Goal: Task Accomplishment & Management: Use online tool/utility

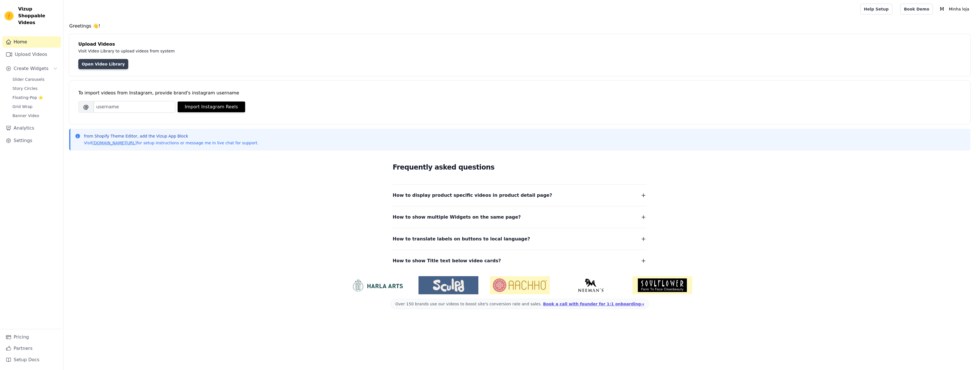
click at [96, 61] on link "Open Video Library" at bounding box center [103, 64] width 50 height 10
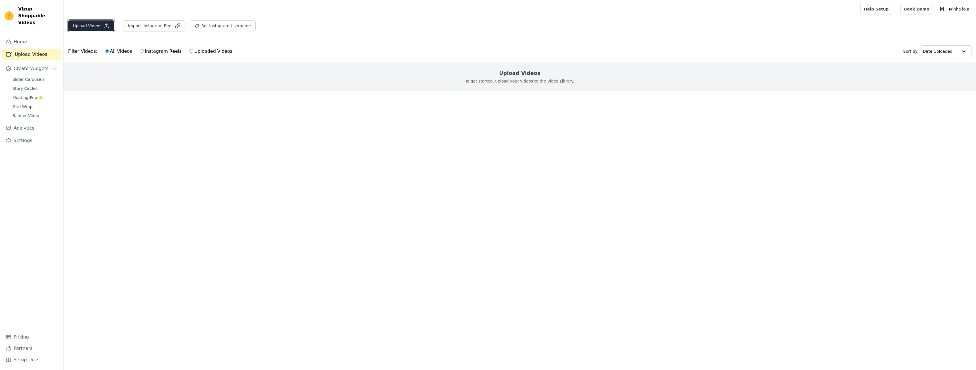
click at [96, 25] on button "Upload Videos" at bounding box center [91, 25] width 46 height 11
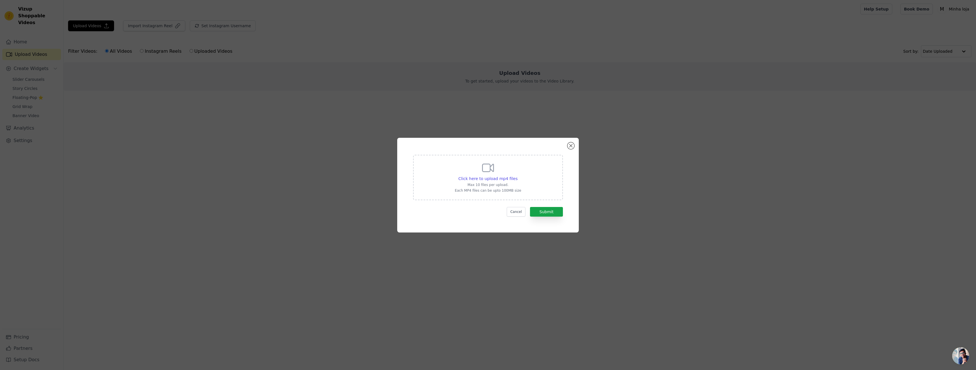
click at [499, 172] on div "Click here to upload mp4 files Max 10 files per upload. Each MP4 files can be u…" at bounding box center [488, 177] width 66 height 32
click at [517, 176] on input "Click here to upload mp4 files Max 10 files per upload. Each MP4 files can be u…" at bounding box center [517, 176] width 0 height 0
type input "C:\fakepath\video (1).mp4"
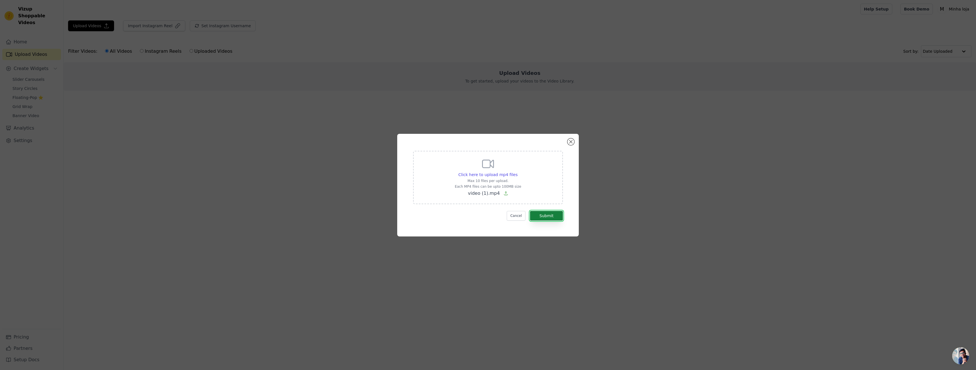
click at [541, 215] on button "Submit" at bounding box center [546, 216] width 33 height 10
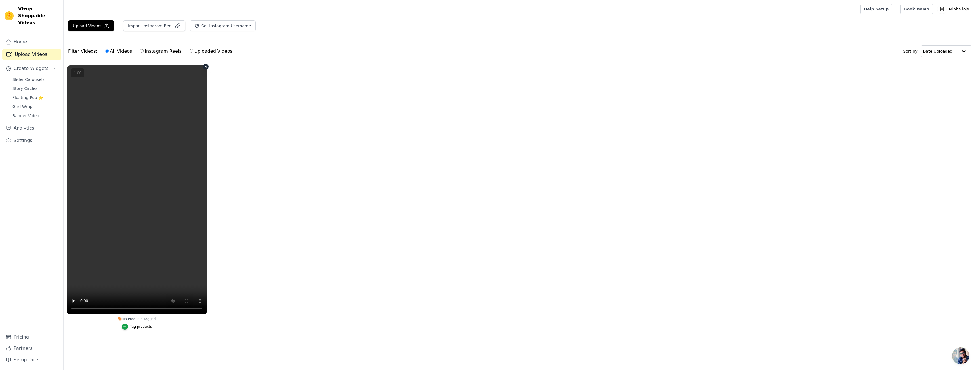
click at [173, 301] on vsc-controller at bounding box center [137, 190] width 140 height 249
click at [74, 301] on vsc-controller at bounding box center [137, 190] width 140 height 249
click at [198, 300] on vsc-controller at bounding box center [137, 190] width 140 height 249
click at [199, 301] on vsc-controller at bounding box center [137, 190] width 140 height 249
click at [236, 229] on ul "No Products Tagged Tag products" at bounding box center [520, 203] width 913 height 282
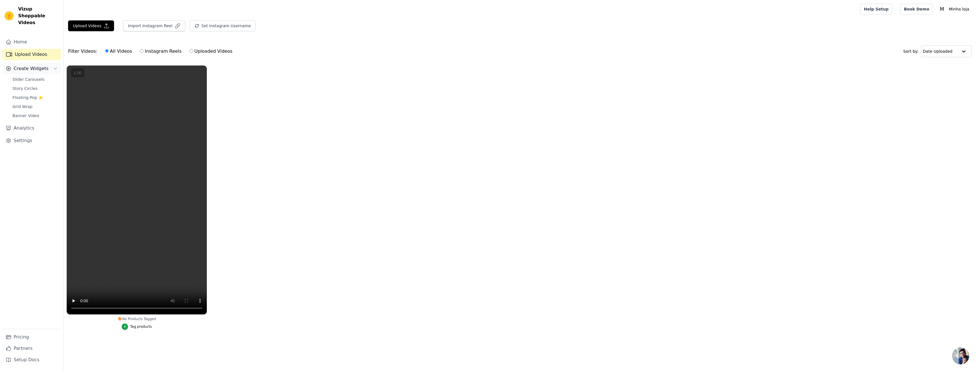
click at [29, 65] on span "Create Widgets" at bounding box center [31, 68] width 35 height 7
click at [30, 65] on span "Create Widgets" at bounding box center [31, 68] width 35 height 7
click at [34, 113] on span "Banner Video" at bounding box center [25, 116] width 27 height 6
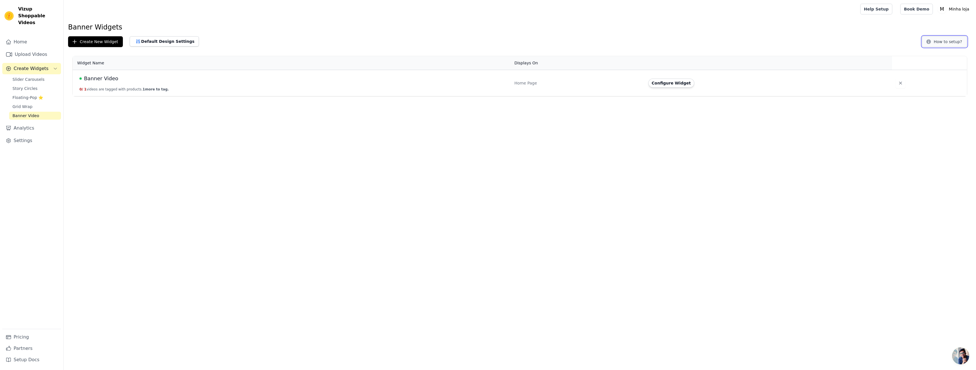
click at [959, 43] on button "How to setup?" at bounding box center [944, 41] width 45 height 11
click at [147, 90] on span "1 more to tag." at bounding box center [156, 89] width 26 height 4
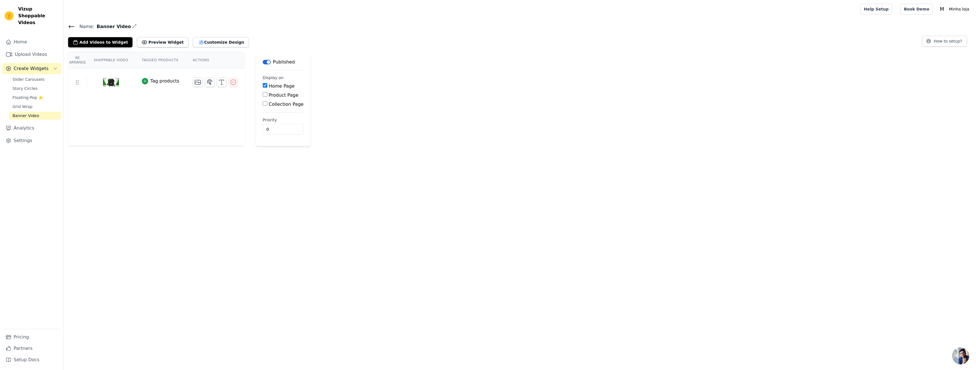
click at [144, 81] on button "Tag products" at bounding box center [160, 81] width 37 height 7
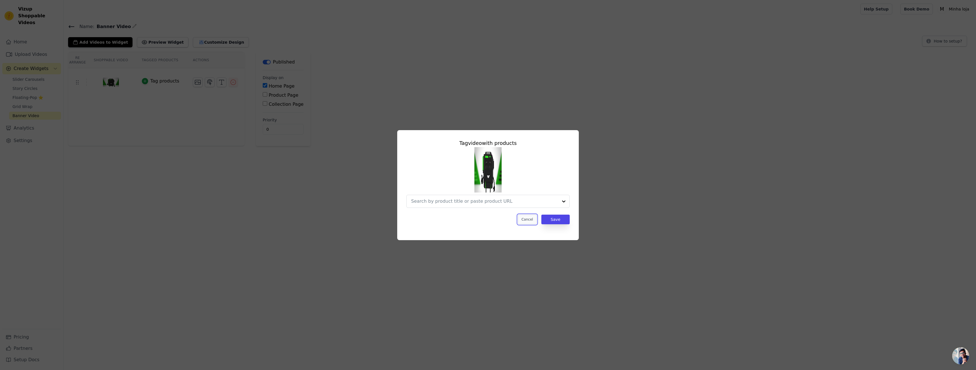
click at [527, 222] on button "Cancel" at bounding box center [527, 220] width 19 height 10
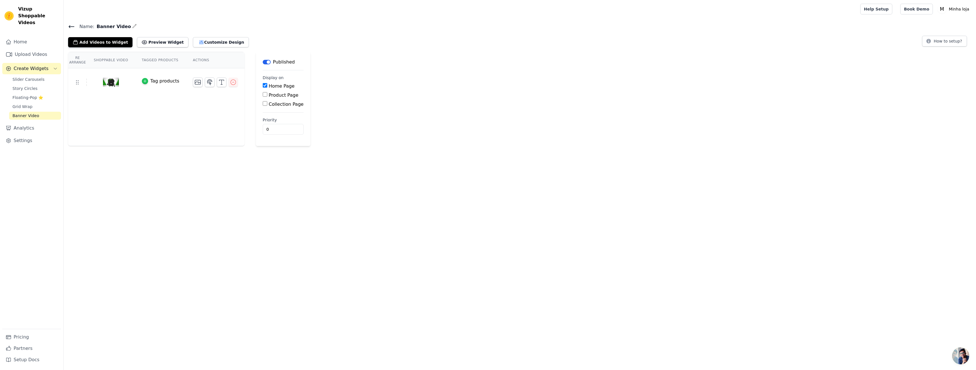
click at [143, 83] on icon "button" at bounding box center [145, 81] width 4 height 4
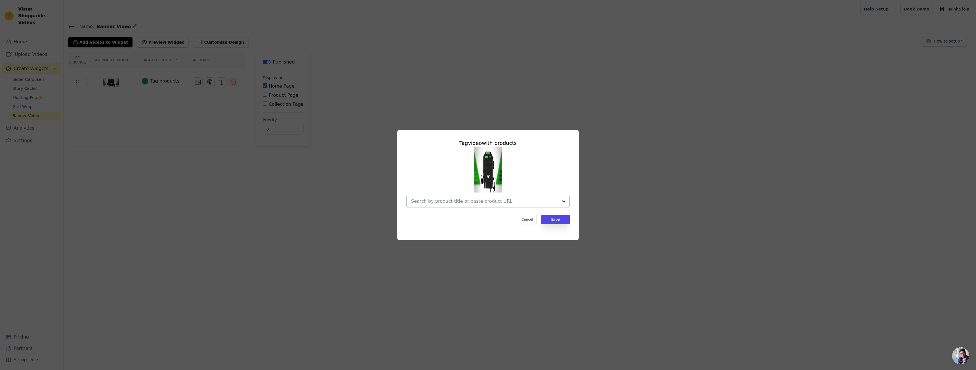
click at [472, 201] on input "text" at bounding box center [484, 201] width 147 height 7
type input "v"
click at [553, 160] on div at bounding box center [487, 177] width 163 height 61
click at [530, 219] on button "Cancel" at bounding box center [527, 220] width 19 height 10
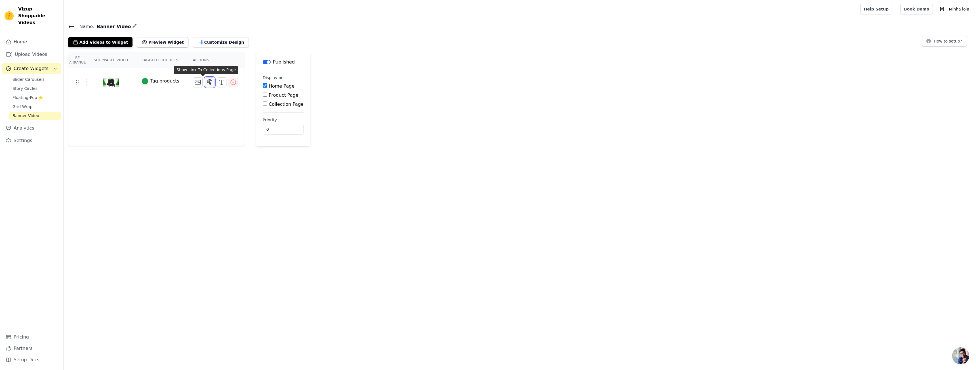
click at [206, 81] on icon "button" at bounding box center [209, 82] width 7 height 7
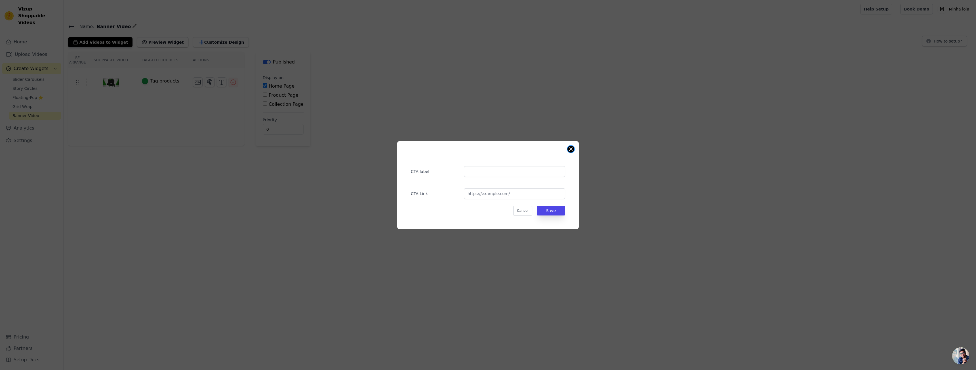
click at [572, 152] on button "Close modal" at bounding box center [571, 149] width 7 height 7
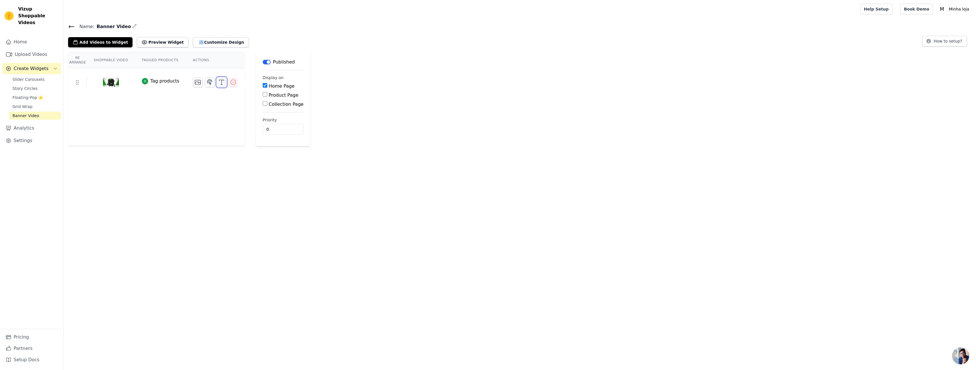
click at [218, 82] on icon "button" at bounding box center [221, 82] width 7 height 7
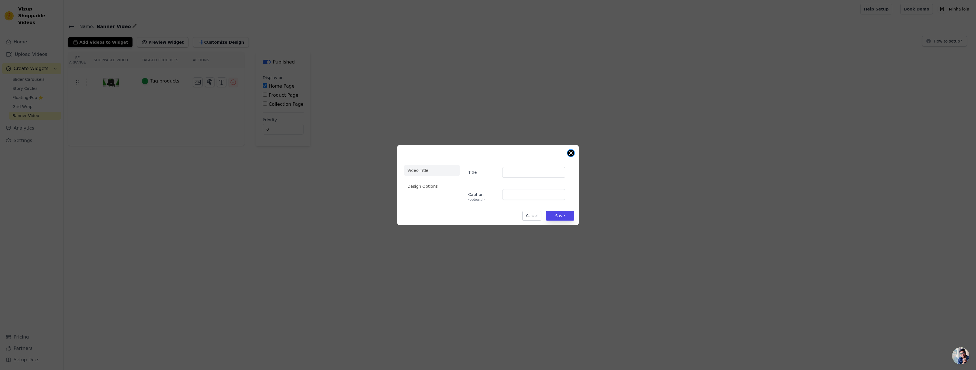
click at [571, 154] on button "Close modal" at bounding box center [571, 153] width 7 height 7
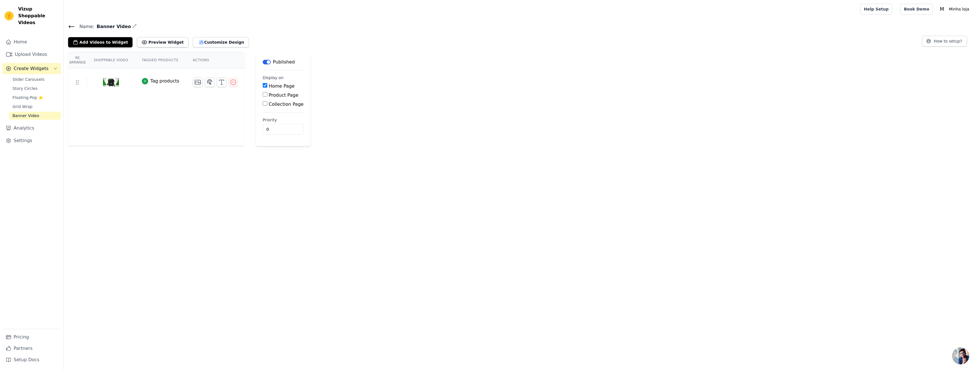
click at [263, 63] on button "Label" at bounding box center [267, 62] width 8 height 5
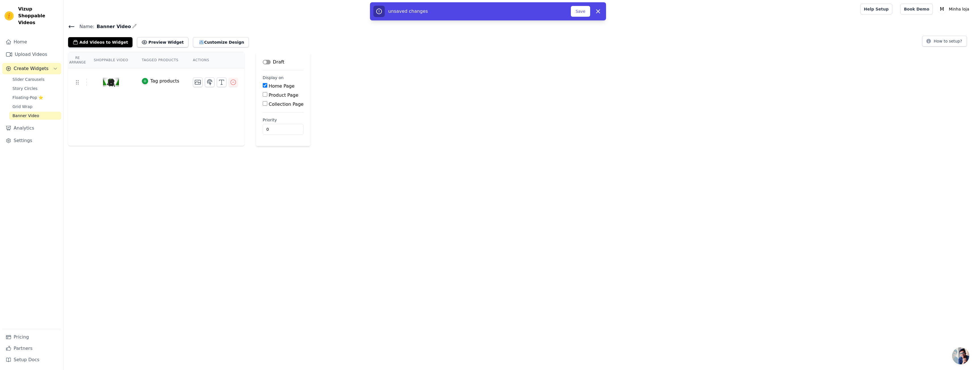
click at [263, 63] on button "Label" at bounding box center [267, 62] width 8 height 5
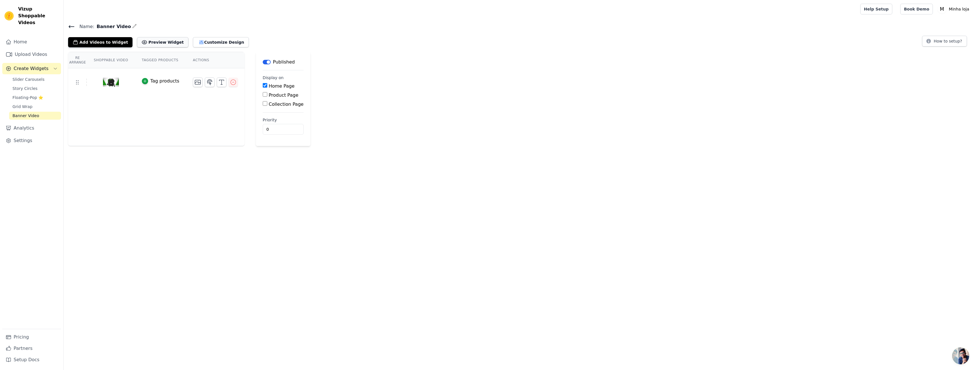
click at [158, 45] on button "Preview Widget" at bounding box center [162, 42] width 51 height 10
click at [211, 37] on button "Customize Design" at bounding box center [221, 42] width 56 height 10
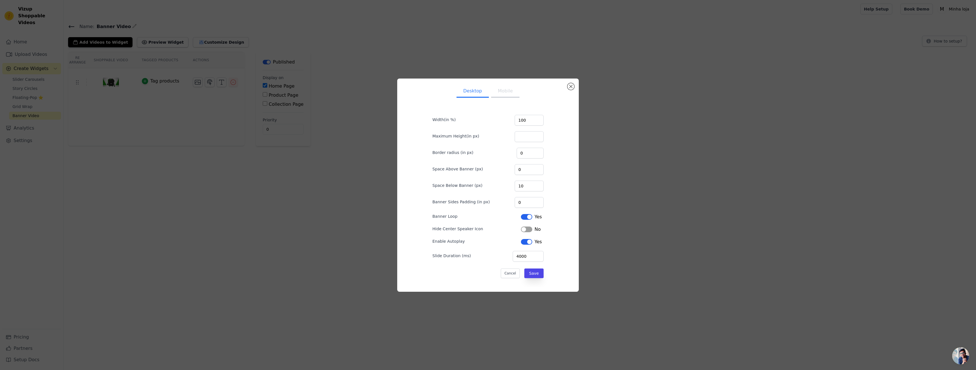
click at [491, 92] on button "Mobile" at bounding box center [505, 91] width 28 height 12
click at [471, 90] on button "Desktop" at bounding box center [473, 91] width 32 height 12
click at [494, 91] on button "Mobile" at bounding box center [505, 91] width 28 height 12
click at [471, 90] on button "Desktop" at bounding box center [473, 91] width 32 height 12
click at [491, 90] on button "Mobile" at bounding box center [505, 91] width 28 height 12
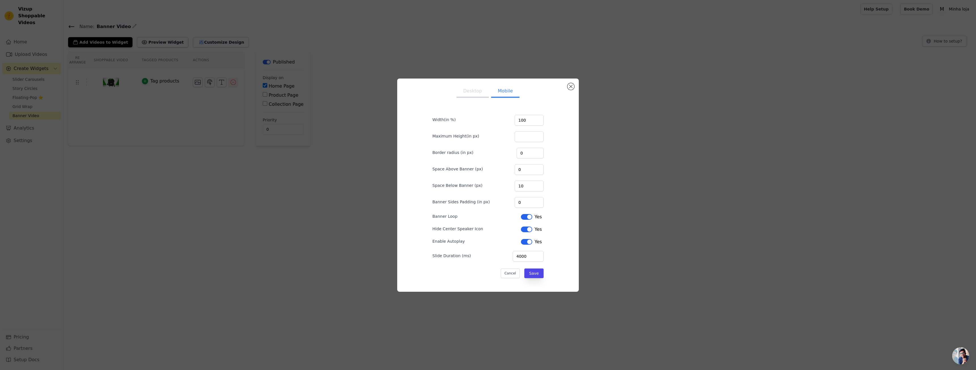
click at [450, 89] on ul "Desktop Mobile" at bounding box center [487, 91] width 129 height 17
click at [455, 91] on ul "Desktop Mobile" at bounding box center [487, 91] width 129 height 17
click at [468, 93] on button "Desktop" at bounding box center [473, 91] width 32 height 12
click at [493, 93] on button "Mobile" at bounding box center [505, 91] width 28 height 12
click at [573, 86] on button "Close modal" at bounding box center [571, 86] width 7 height 7
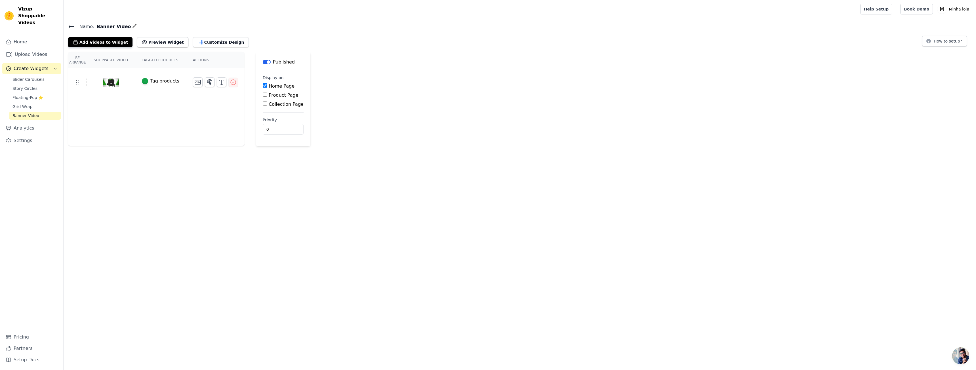
click at [27, 113] on span "Banner Video" at bounding box center [25, 116] width 27 height 6
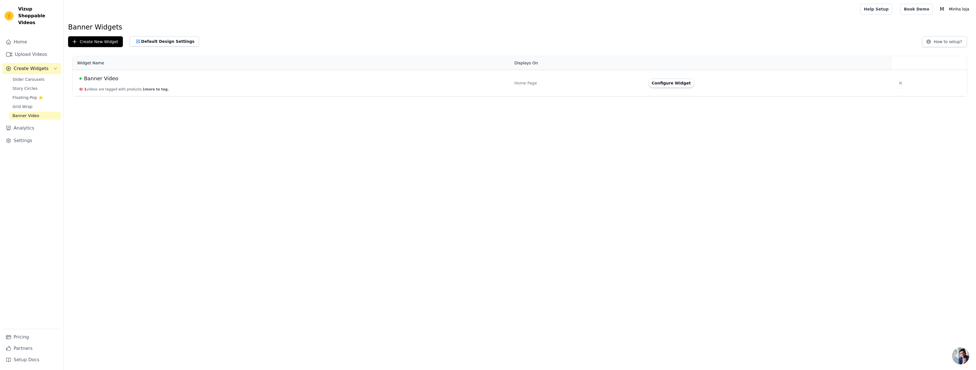
click at [230, 94] on td "Banner Video 0 / 1 videos are tagged with products. 1 more to tag." at bounding box center [292, 83] width 439 height 26
click at [156, 92] on td "Banner Video 0 / 1 videos are tagged with products. 1 more to tag." at bounding box center [292, 83] width 439 height 26
click at [150, 91] on span "1 more to tag." at bounding box center [156, 89] width 26 height 4
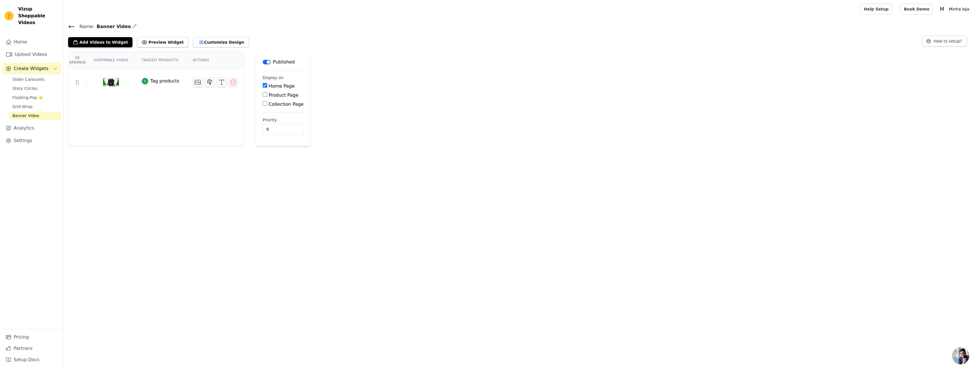
click at [147, 85] on td "Tag products" at bounding box center [160, 82] width 51 height 28
click at [144, 80] on button "Tag products" at bounding box center [160, 81] width 37 height 7
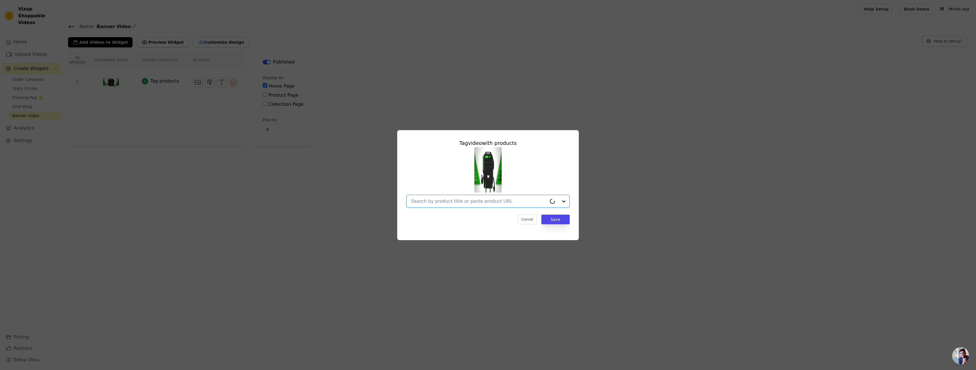
click at [502, 202] on input "text" at bounding box center [479, 201] width 136 height 7
type input "v"
click at [552, 169] on div at bounding box center [487, 177] width 163 height 61
click at [552, 219] on button "Save" at bounding box center [556, 220] width 28 height 10
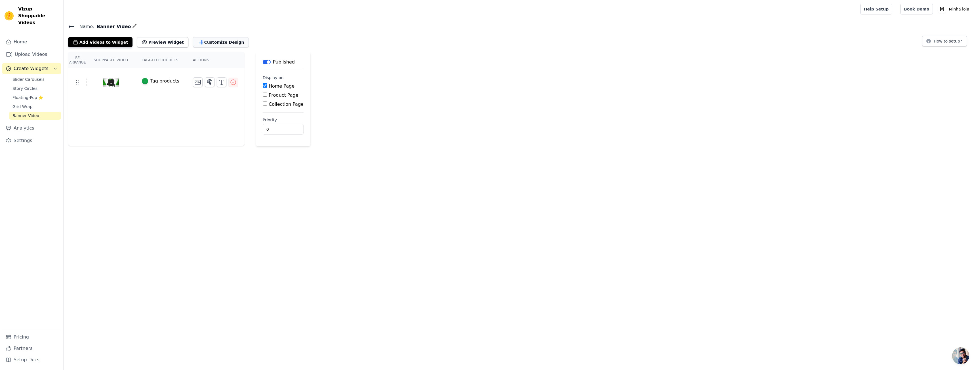
click at [217, 44] on button "Customize Design" at bounding box center [221, 42] width 56 height 10
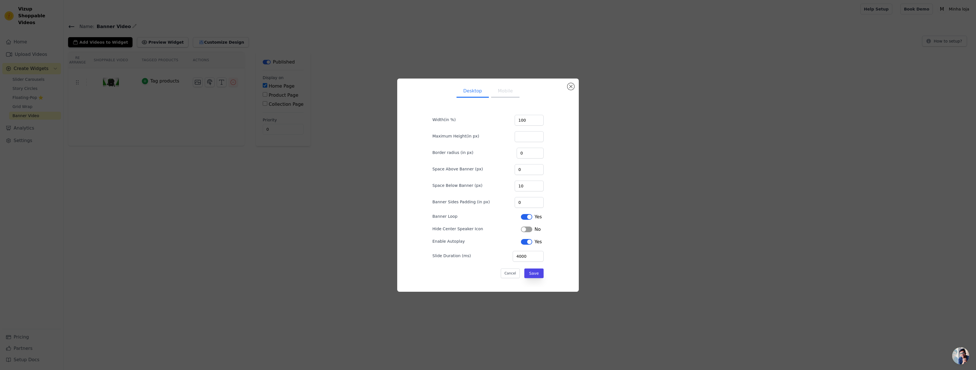
click at [199, 117] on div "Desktop Mobile Width(in %) 100 Maximum Height(in px) Border radius (in px) 0 Sp…" at bounding box center [488, 186] width 958 height 232
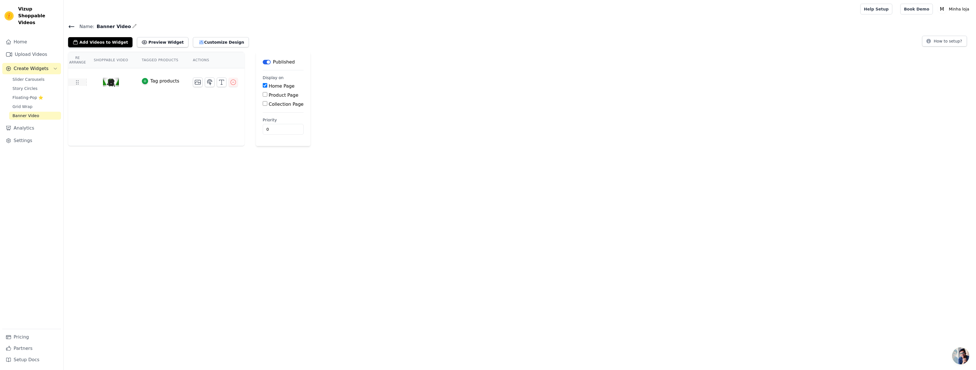
click at [76, 86] on tr "Tag products" at bounding box center [156, 82] width 177 height 28
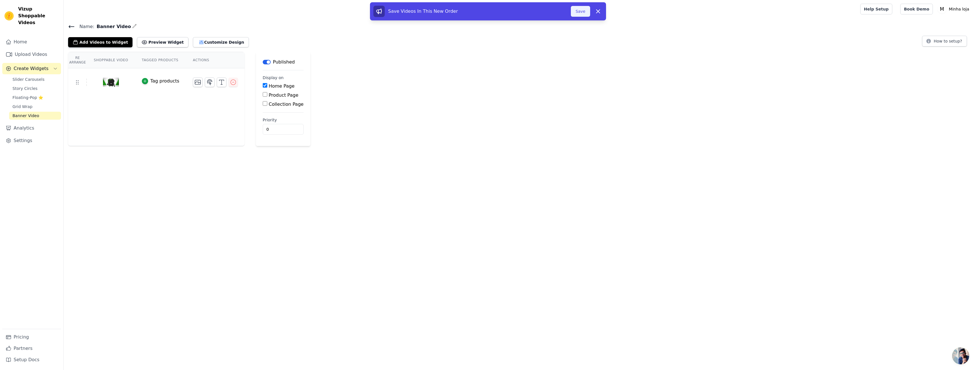
click at [579, 12] on button "Save" at bounding box center [580, 11] width 19 height 11
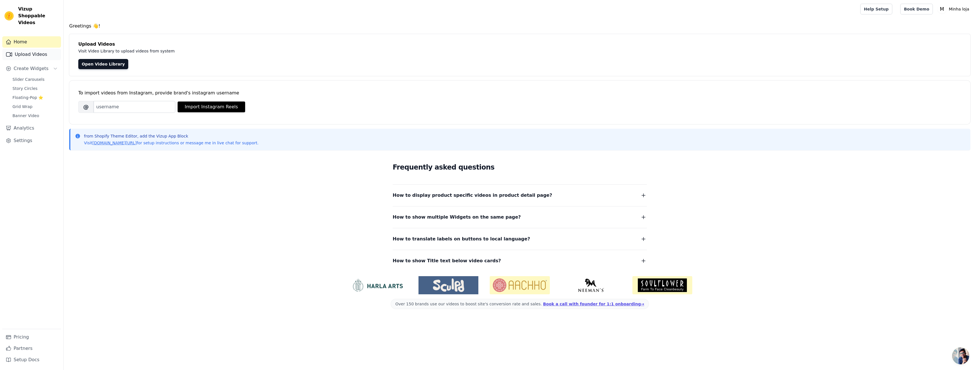
click at [41, 49] on link "Upload Videos" at bounding box center [31, 54] width 59 height 11
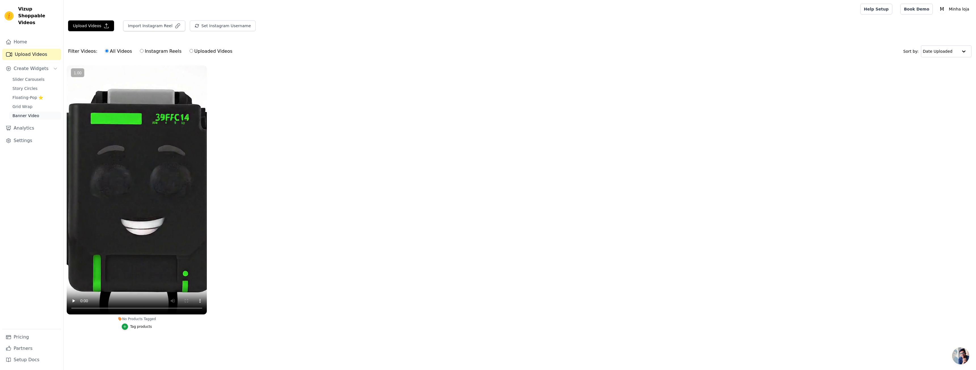
click at [29, 113] on span "Banner Video" at bounding box center [25, 116] width 27 height 6
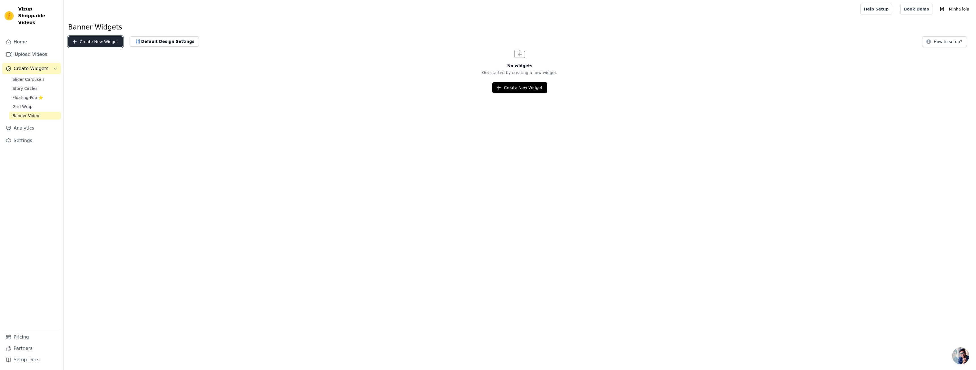
click at [110, 44] on button "Create New Widget" at bounding box center [95, 41] width 55 height 11
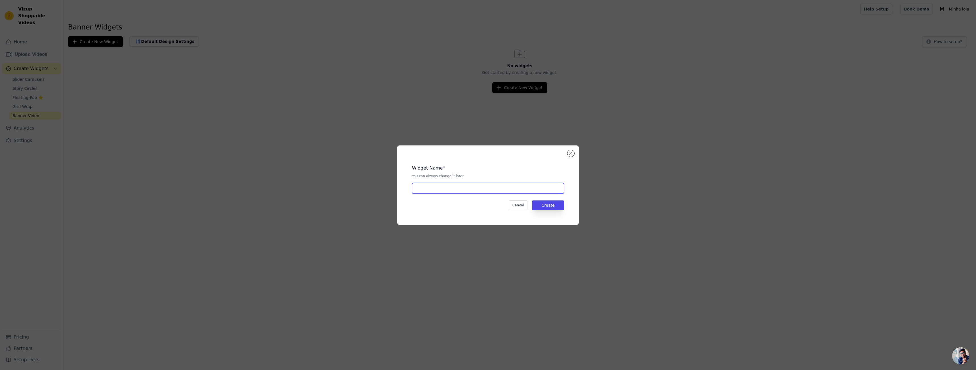
click at [498, 191] on input "text" at bounding box center [488, 188] width 152 height 11
click at [430, 190] on input "[PERSON_NAME] Video" at bounding box center [488, 188] width 152 height 11
type input "Banner Video"
click at [552, 208] on button "Create" at bounding box center [548, 206] width 32 height 10
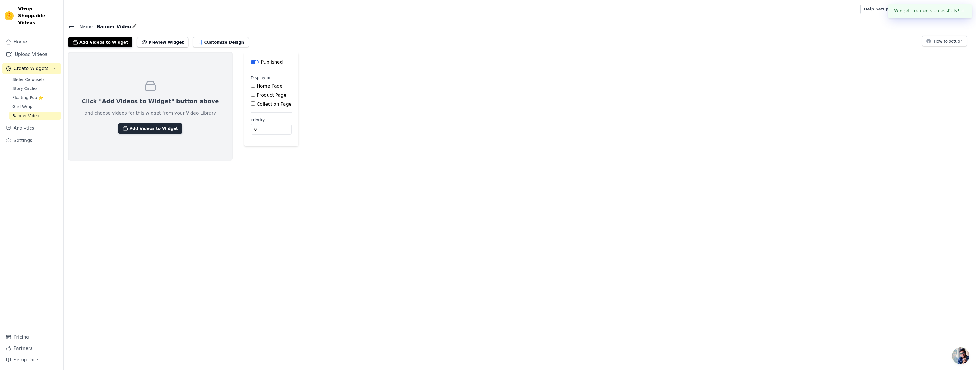
click at [157, 130] on button "Add Videos to Widget" at bounding box center [150, 128] width 64 height 10
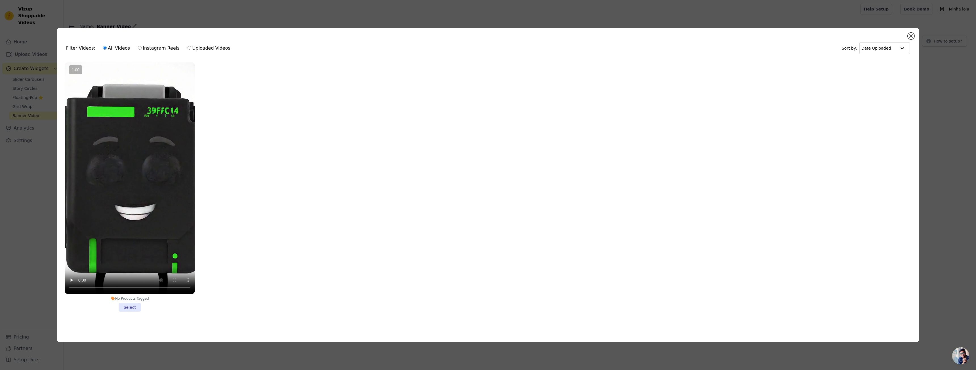
click at [150, 206] on vsc-controller at bounding box center [130, 178] width 130 height 232
click at [0, 0] on input "No Products Tagged Select" at bounding box center [0, 0] width 0 height 0
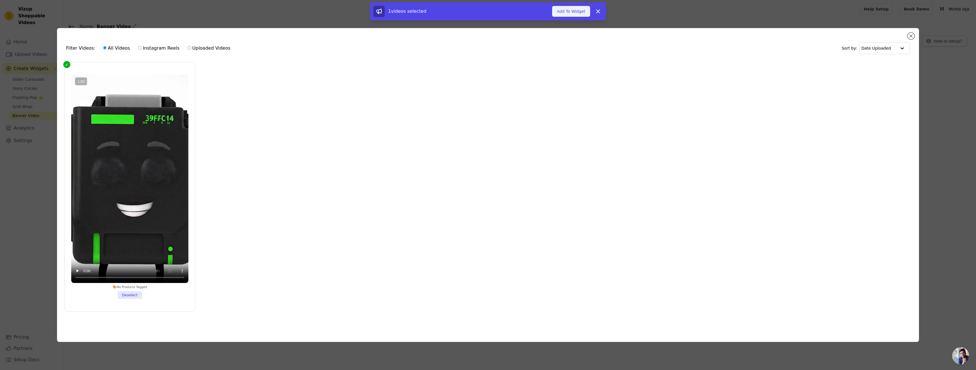
click at [582, 13] on button "Add To Widget" at bounding box center [571, 11] width 38 height 11
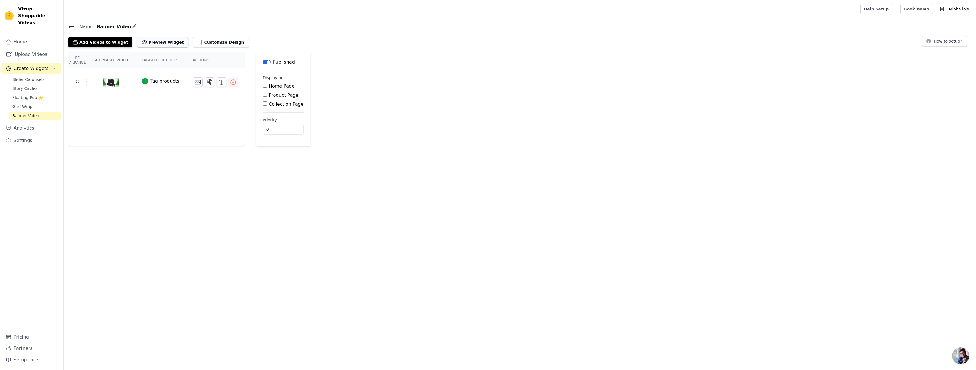
click at [151, 45] on button "Preview Widget" at bounding box center [162, 42] width 51 height 10
click at [41, 103] on link "Grid Wrap" at bounding box center [35, 107] width 52 height 8
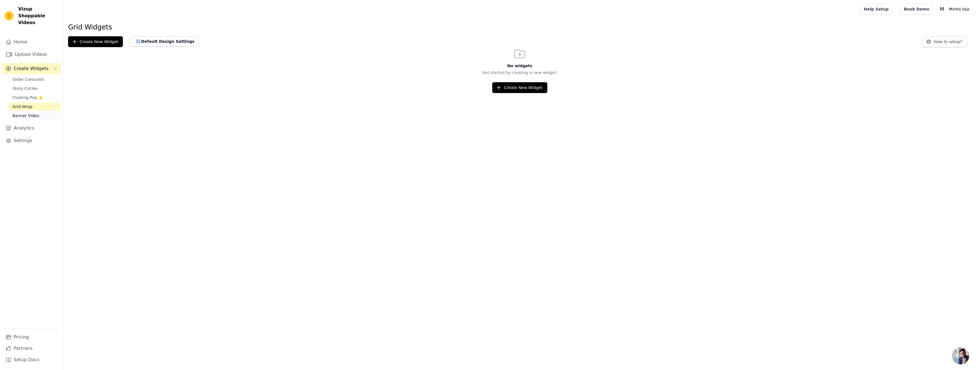
click at [39, 112] on link "Banner Video" at bounding box center [35, 116] width 52 height 8
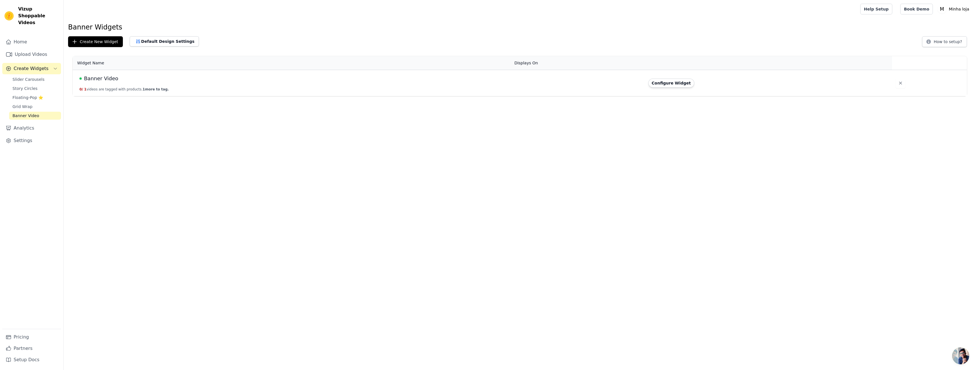
click at [146, 90] on span "1 more to tag." at bounding box center [156, 89] width 26 height 4
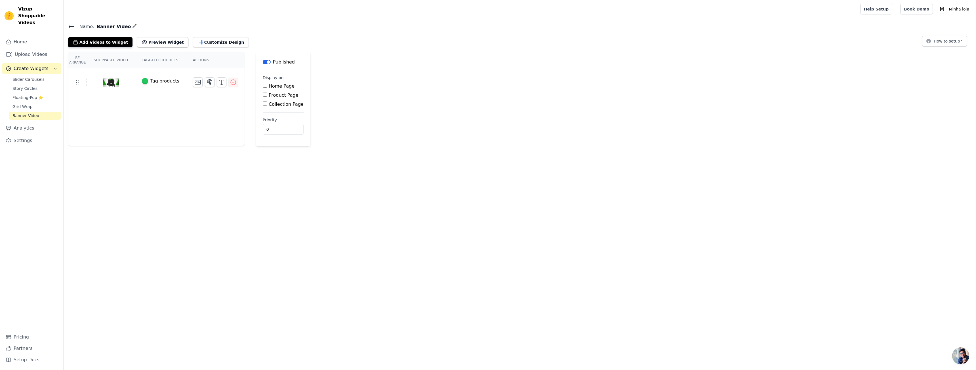
click at [144, 81] on icon "button" at bounding box center [145, 81] width 3 height 3
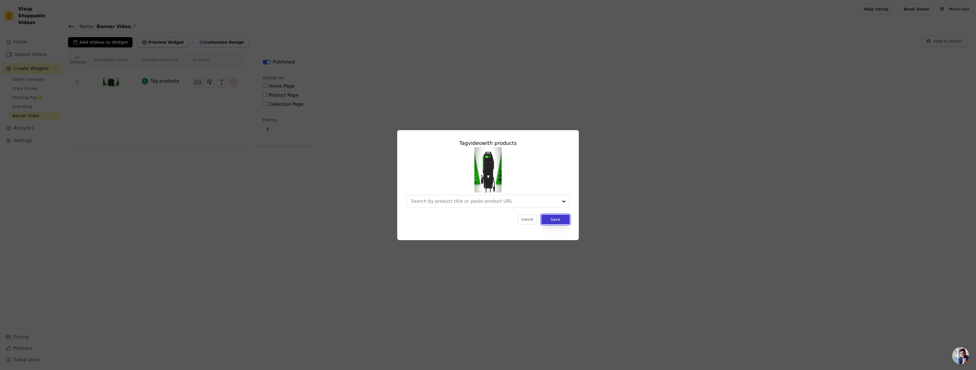
click at [558, 220] on button "Save" at bounding box center [556, 220] width 28 height 10
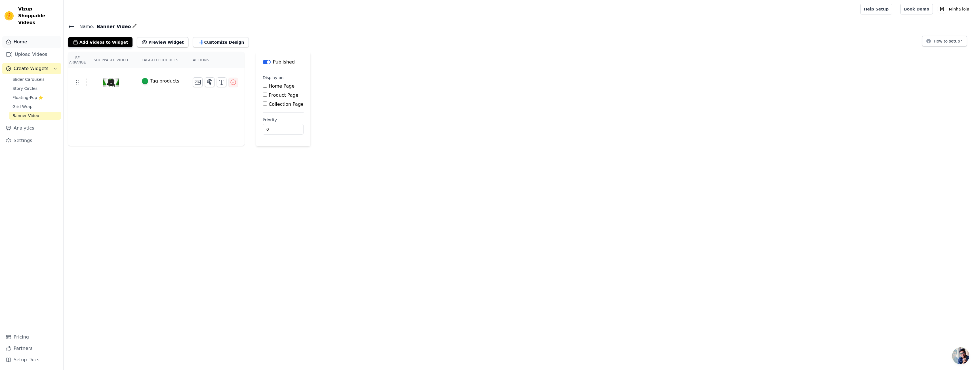
click at [27, 36] on link "Home" at bounding box center [31, 41] width 59 height 11
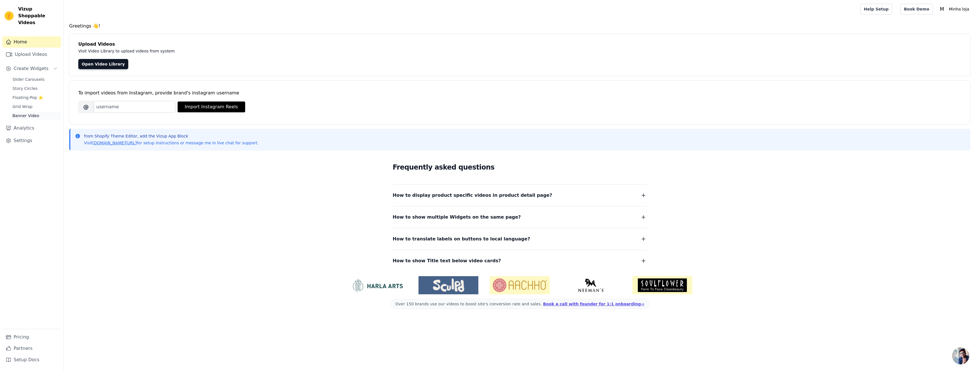
click at [33, 113] on span "Banner Video" at bounding box center [25, 116] width 27 height 6
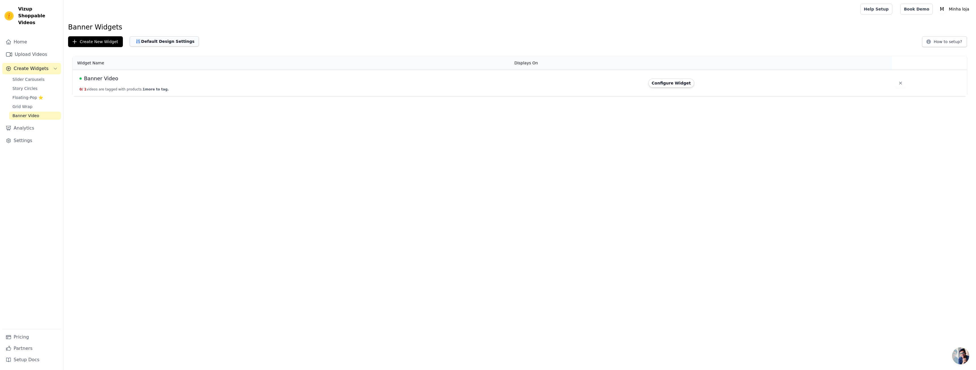
click at [162, 42] on button "Default Design Settings" at bounding box center [164, 41] width 69 height 10
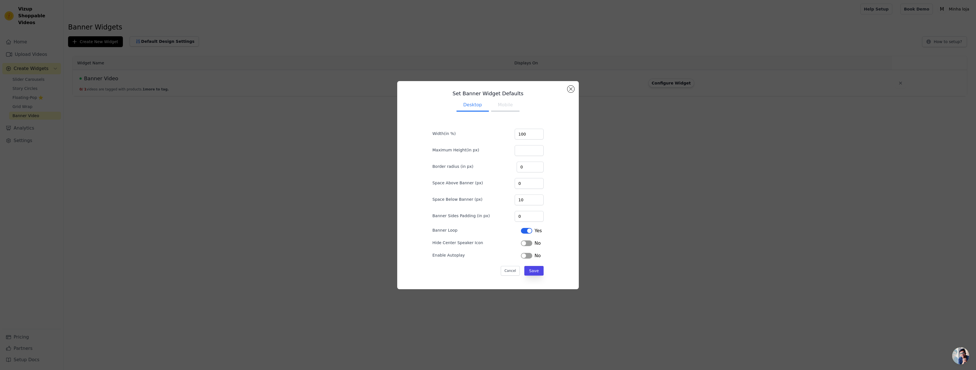
click at [527, 258] on button "Label" at bounding box center [526, 256] width 11 height 6
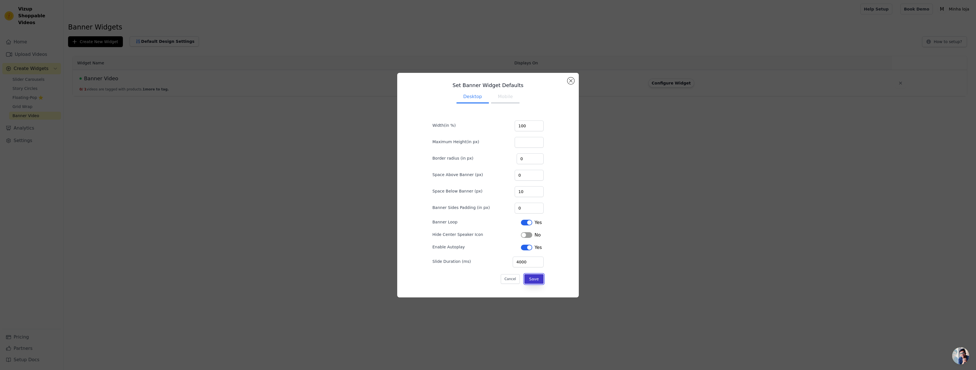
click at [532, 279] on button "Save" at bounding box center [534, 279] width 19 height 10
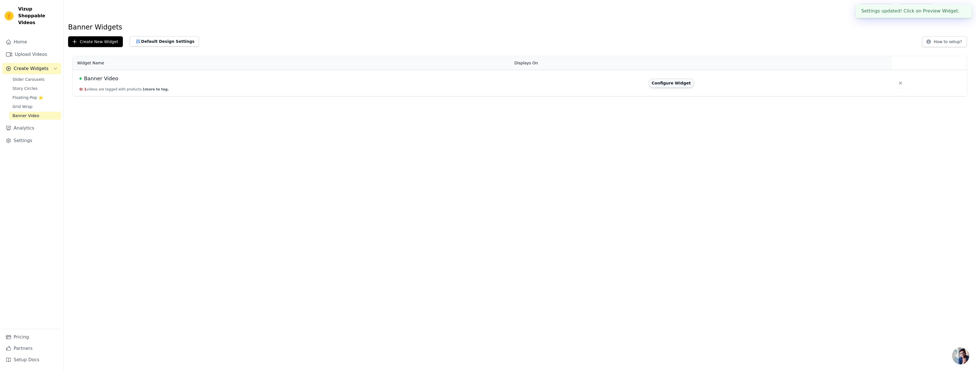
click at [665, 84] on button "Configure Widget" at bounding box center [672, 83] width 46 height 9
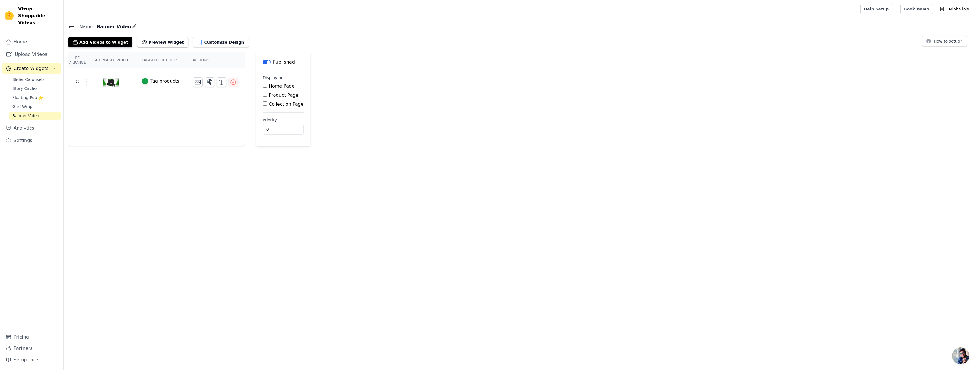
click at [263, 86] on input "Home Page" at bounding box center [265, 85] width 5 height 5
checkbox input "true"
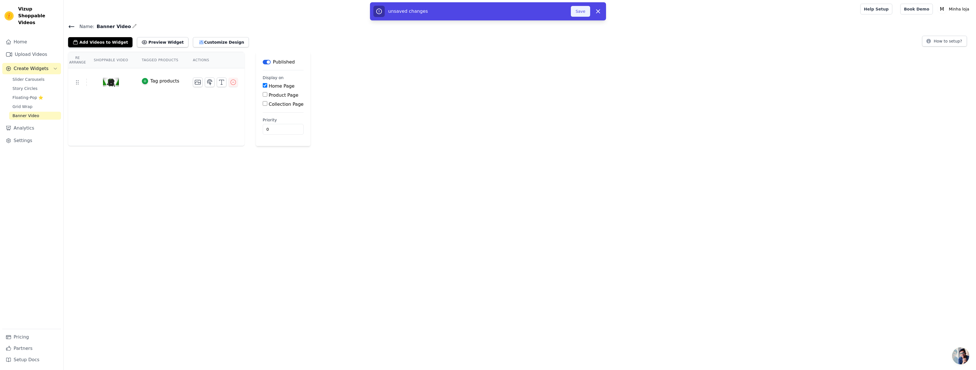
click at [582, 11] on button "Save" at bounding box center [580, 11] width 19 height 11
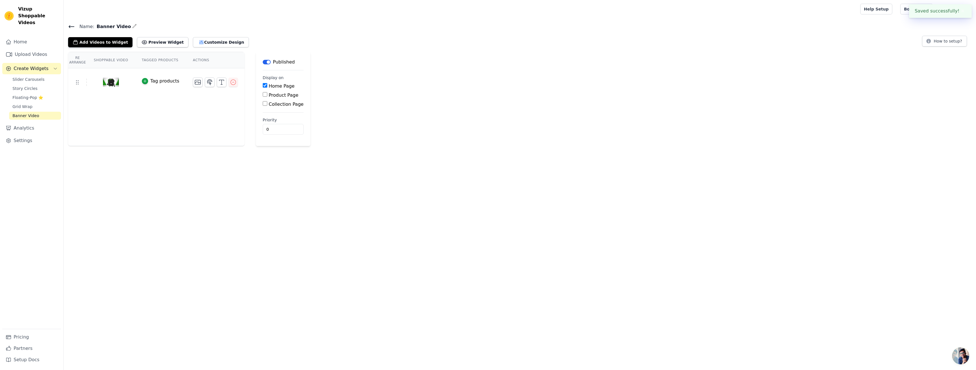
click at [152, 97] on div "Re Arrange Shoppable Video Tagged Products Actions Tag products" at bounding box center [156, 99] width 177 height 94
click at [205, 40] on button "Customize Design" at bounding box center [221, 42] width 56 height 10
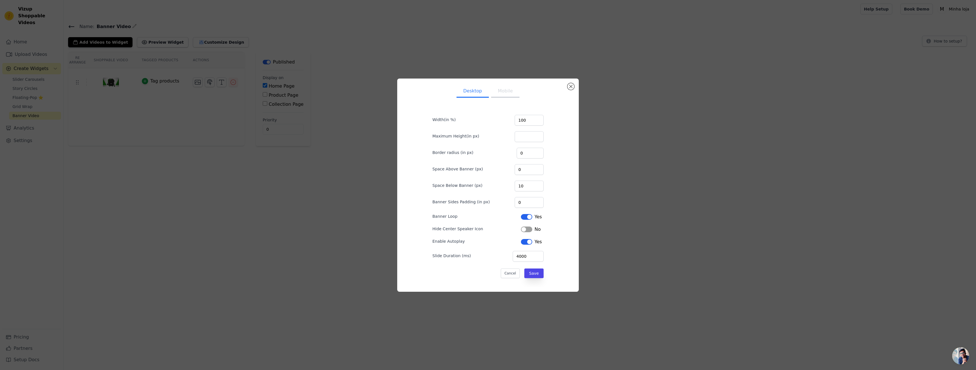
click at [499, 90] on button "Mobile" at bounding box center [505, 91] width 28 height 12
click at [528, 270] on button "Save" at bounding box center [534, 274] width 19 height 10
